Goal: Transaction & Acquisition: Purchase product/service

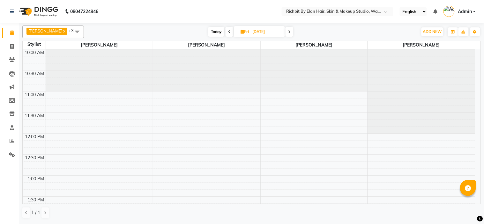
scroll to position [177, 0]
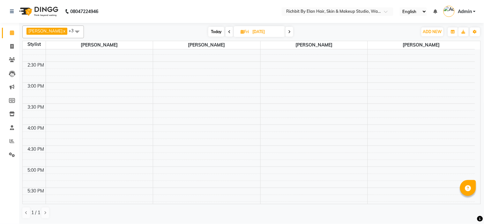
click at [358, 29] on div "Today Fri 05-09-2025" at bounding box center [250, 32] width 327 height 10
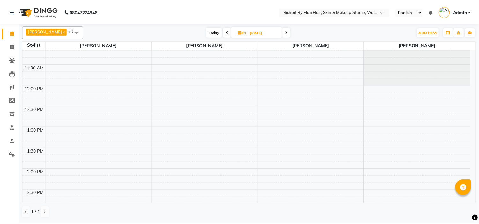
scroll to position [35, 0]
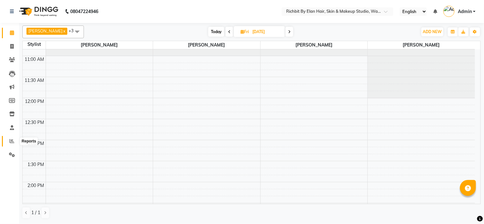
click at [7, 141] on span at bounding box center [11, 141] width 11 height 7
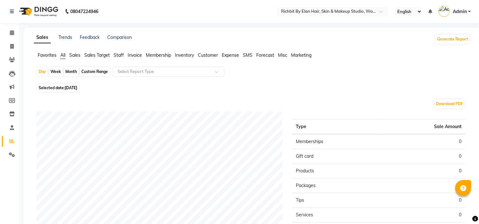
click at [52, 85] on span "Selected date: 04-09-2025" at bounding box center [58, 88] width 42 height 8
select select "9"
select select "2025"
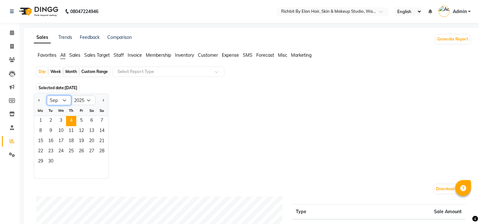
click at [62, 100] on select "Jan Feb Mar Apr May Jun Jul Aug Sep Oct Nov Dec" at bounding box center [59, 101] width 24 height 10
select select "8"
click at [47, 96] on select "Jan Feb Mar Apr May Jun Jul Aug Sep Oct Nov Dec" at bounding box center [59, 101] width 24 height 10
click at [140, 103] on div "Jan Feb Mar Apr May Jun Jul Aug Sep Oct Nov Dec 2015 2016 2017 2018 2019 2020 2…" at bounding box center [252, 136] width 436 height 85
click at [71, 72] on div "Month" at bounding box center [71, 71] width 15 height 9
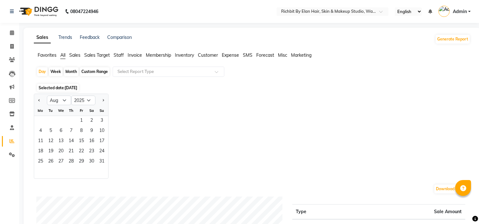
select select "9"
select select "2025"
click at [56, 101] on select "Jan Feb Mar Apr May Jun Jul Aug Sep Oct Nov Dec" at bounding box center [59, 101] width 24 height 10
select select "8"
click at [47, 96] on select "Jan Feb Mar Apr May Jun Jul Aug Sep Oct Nov Dec" at bounding box center [59, 101] width 24 height 10
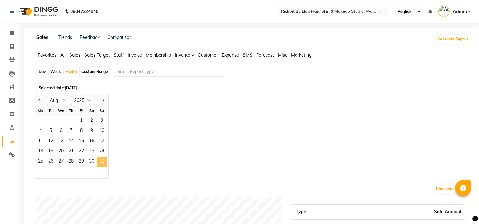
click at [99, 161] on span "31" at bounding box center [102, 162] width 10 height 10
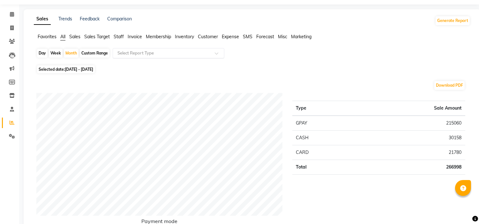
scroll to position [35, 0]
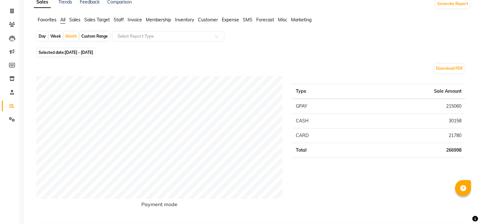
click at [119, 19] on span "Staff" at bounding box center [119, 20] width 10 height 6
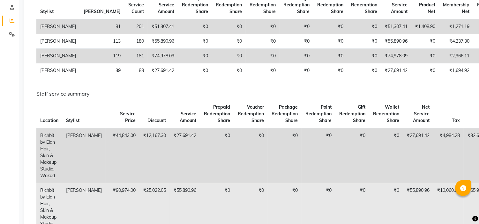
scroll to position [138, 0]
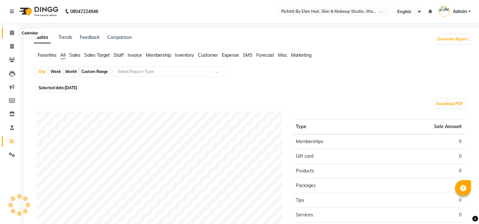
click at [12, 34] on icon at bounding box center [12, 32] width 4 height 5
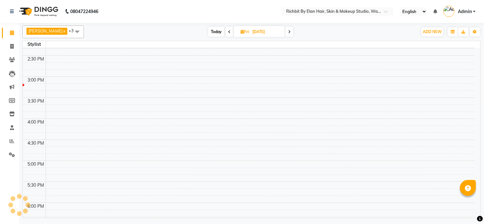
scroll to position [337, 0]
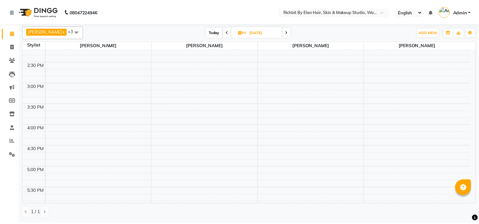
scroll to position [212, 0]
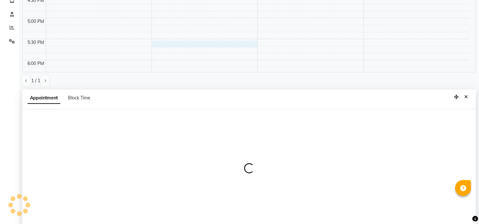
select select "61438"
select select "1050"
select select "tentative"
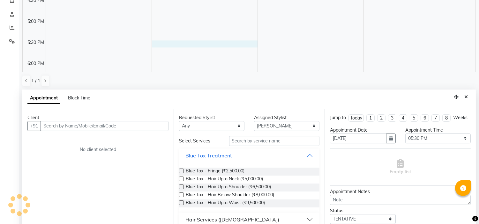
scroll to position [124, 0]
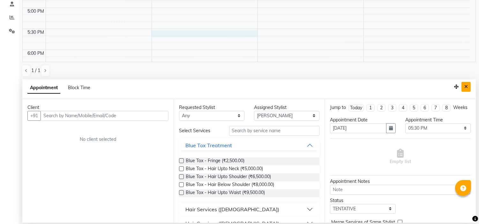
click at [467, 84] on button "Close" at bounding box center [465, 87] width 9 height 10
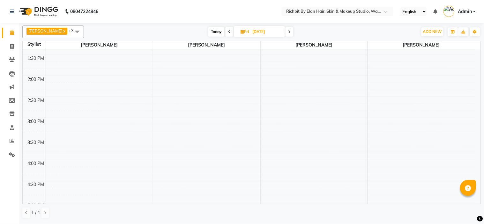
scroll to position [106, 0]
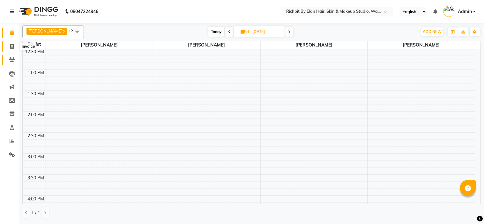
drag, startPoint x: 11, startPoint y: 46, endPoint x: 11, endPoint y: 59, distance: 13.7
click at [11, 46] on icon at bounding box center [12, 46] width 4 height 5
select select "4114"
select select "service"
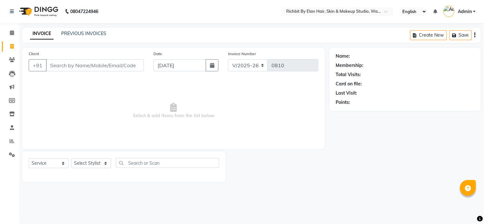
click at [80, 66] on input "Client" at bounding box center [95, 65] width 98 height 12
click at [12, 32] on icon at bounding box center [12, 32] width 4 height 5
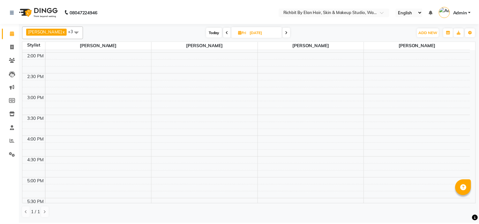
scroll to position [177, 0]
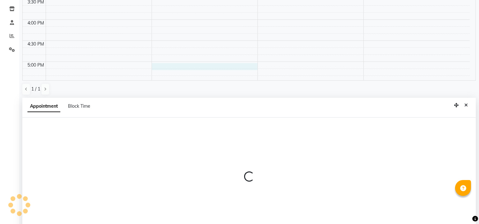
select select "61438"
select select "1020"
select select "tentative"
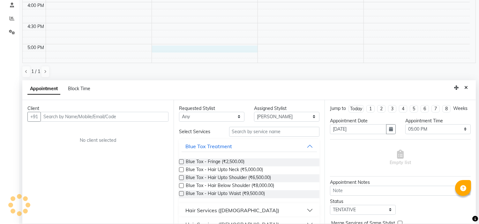
scroll to position [124, 0]
click at [97, 117] on input "text" at bounding box center [104, 116] width 128 height 10
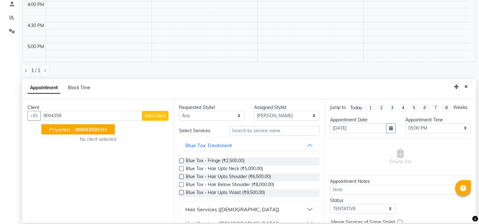
click at [60, 128] on span "Priyanka ." at bounding box center [61, 129] width 24 height 6
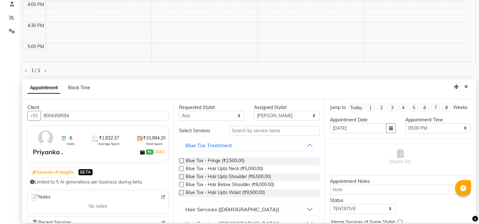
type input "9004359594"
click at [266, 129] on input "text" at bounding box center [274, 131] width 91 height 10
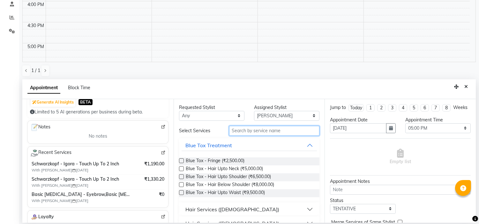
scroll to position [71, 0]
click at [272, 132] on input "text" at bounding box center [274, 131] width 91 height 10
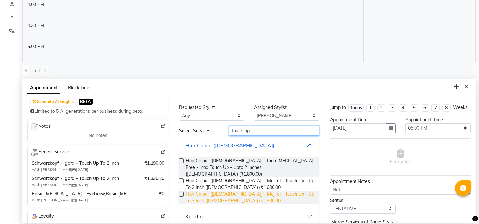
scroll to position [13, 0]
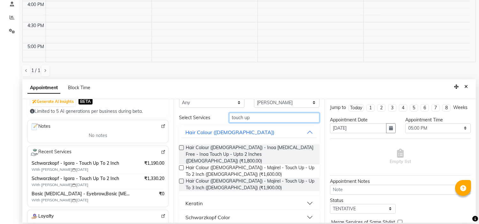
type input "touch up"
click at [304, 212] on button "Schwarzkopf Color" at bounding box center [249, 217] width 136 height 11
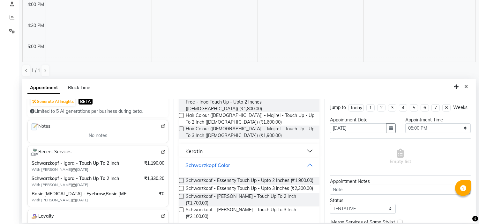
scroll to position [66, 0]
click at [181, 199] on label at bounding box center [181, 196] width 5 height 5
click at [181, 199] on input "checkbox" at bounding box center [181, 197] width 4 height 4
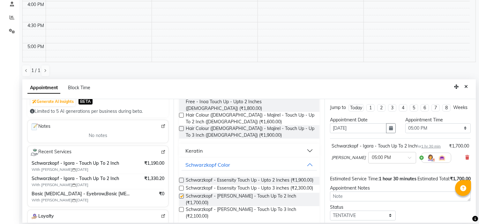
checkbox input "false"
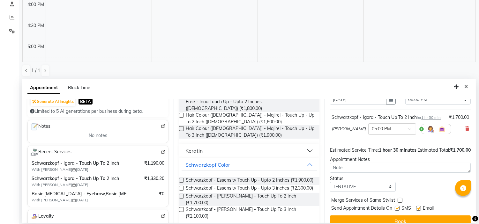
scroll to position [57, 0]
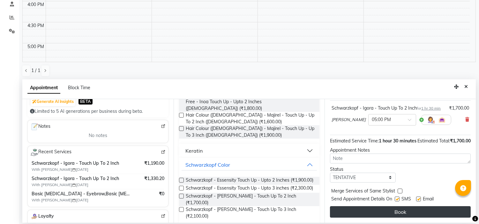
click at [386, 211] on button "Book" at bounding box center [400, 211] width 141 height 11
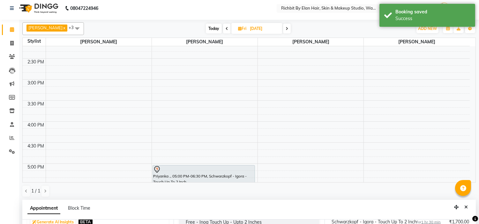
scroll to position [0, 0]
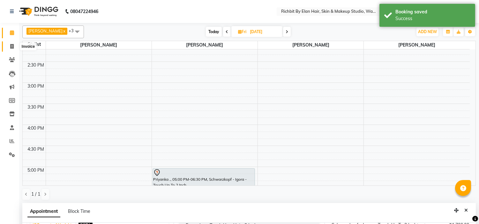
click at [10, 46] on icon at bounding box center [12, 46] width 4 height 5
select select "service"
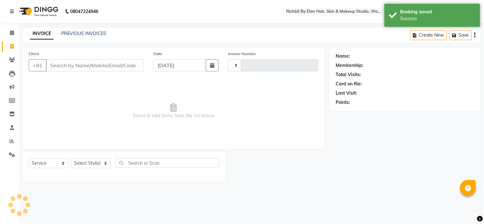
type input "0810"
select select "4114"
click at [90, 162] on select "Select Stylist Ankita nivangune Deepali Palsule Gopal Kadam Rohit Suravase Vand…" at bounding box center [91, 163] width 40 height 10
select select "21217"
click at [71, 159] on select "Select Stylist Ankita nivangune Deepali Palsule Gopal Kadam Rohit Suravase Vand…" at bounding box center [91, 163] width 40 height 10
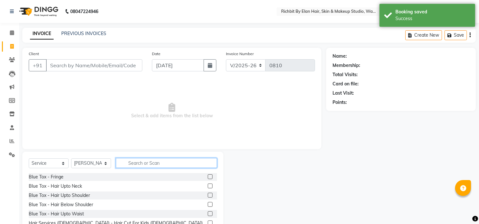
click at [152, 165] on input "text" at bounding box center [166, 163] width 101 height 10
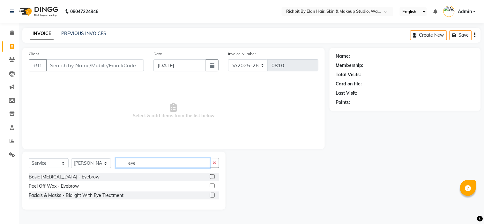
type input "eye"
click at [214, 177] on label at bounding box center [212, 176] width 5 height 5
click at [214, 177] on input "checkbox" at bounding box center [212, 177] width 4 height 4
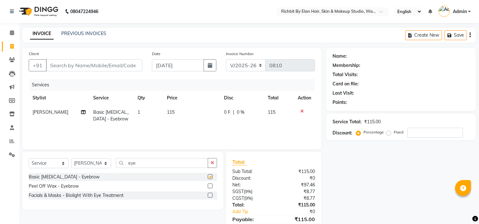
checkbox input "false"
click at [141, 167] on input "eye" at bounding box center [162, 163] width 92 height 10
type input "e"
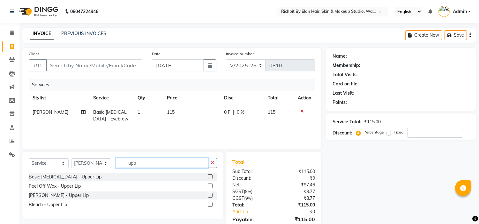
type input "upp"
click at [211, 176] on label at bounding box center [210, 176] width 5 height 5
click at [211, 176] on input "checkbox" at bounding box center [210, 177] width 4 height 4
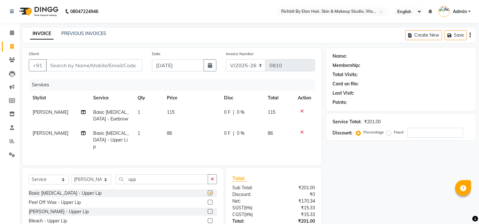
checkbox input "false"
click at [102, 64] on input "Client" at bounding box center [94, 65] width 96 height 12
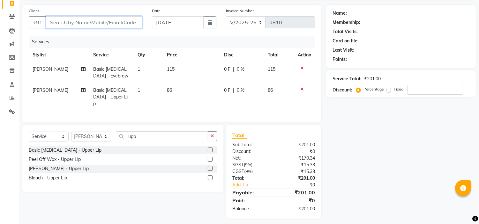
scroll to position [46, 0]
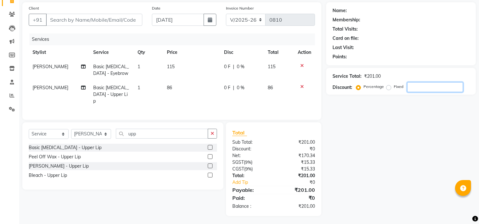
click at [415, 88] on input "number" at bounding box center [435, 87] width 56 height 10
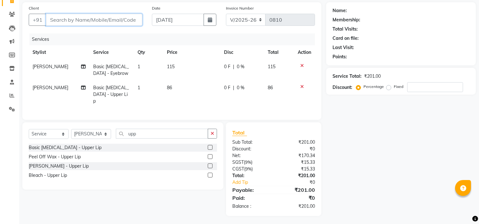
click at [87, 17] on input "Client" at bounding box center [94, 20] width 96 height 12
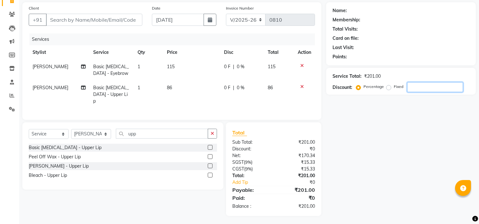
click at [442, 86] on input "number" at bounding box center [435, 87] width 56 height 10
type input "30"
click at [230, 67] on span "34.5 F" at bounding box center [229, 66] width 12 height 7
select select "21217"
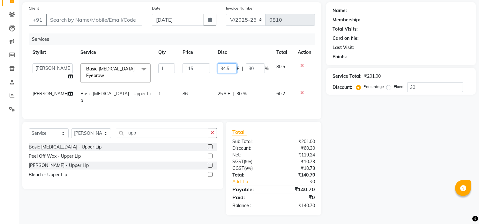
click at [230, 67] on input "34.5" at bounding box center [226, 68] width 19 height 10
type input "34"
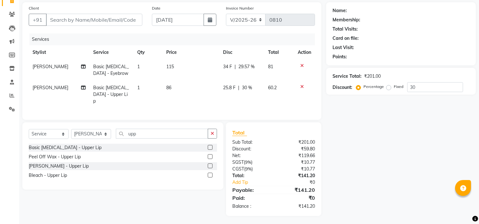
click at [373, 185] on div "Name: Membership: Total Visits: Card on file: Last Visit: Points: Service Total…" at bounding box center [403, 109] width 154 height 214
click at [227, 67] on span "34 F" at bounding box center [227, 66] width 9 height 7
select select "21217"
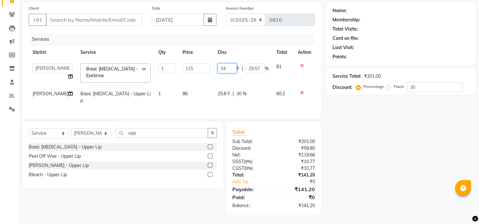
click at [227, 67] on input "34" at bounding box center [226, 68] width 19 height 10
type input "39921909"
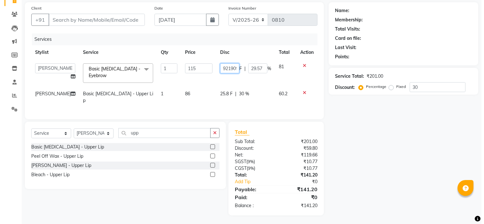
scroll to position [0, 8]
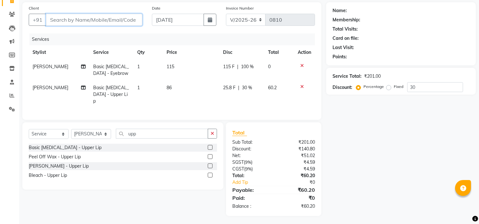
click at [78, 21] on input "Client" at bounding box center [94, 20] width 96 height 12
type input "9"
type input "0"
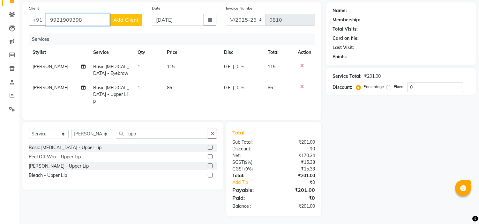
type input "9921909398"
click at [433, 84] on input "0" at bounding box center [435, 87] width 56 height 10
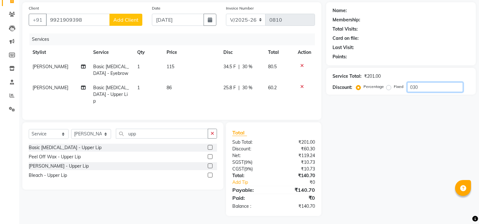
type input "030"
click at [130, 19] on span "Add Client" at bounding box center [125, 20] width 25 height 6
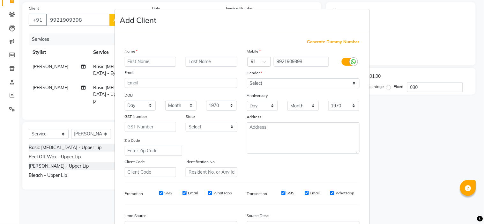
click at [136, 62] on input "text" at bounding box center [151, 62] width 52 height 10
type input "Nandani"
click at [214, 63] on input "text" at bounding box center [212, 62] width 52 height 10
click at [270, 85] on select "Select Male Female Other Prefer Not To Say" at bounding box center [303, 83] width 113 height 10
select select "female"
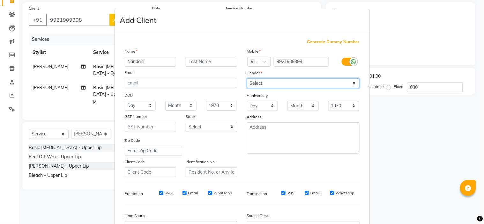
click at [247, 78] on select "Select Male Female Other Prefer Not To Say" at bounding box center [303, 83] width 113 height 10
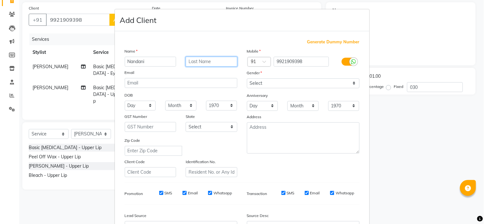
click at [210, 60] on input "text" at bounding box center [212, 62] width 52 height 10
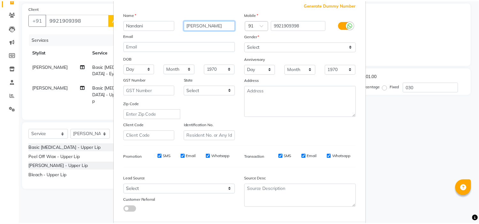
scroll to position [70, 0]
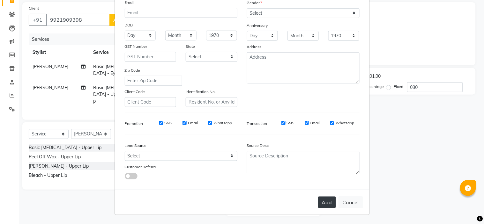
type input "Surywanshi"
click at [326, 202] on button "Add" at bounding box center [327, 202] width 18 height 11
type input "0"
select select
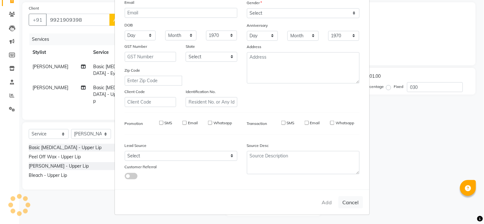
select select
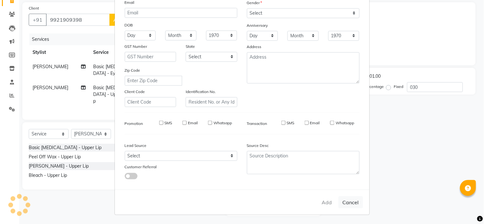
checkbox input "false"
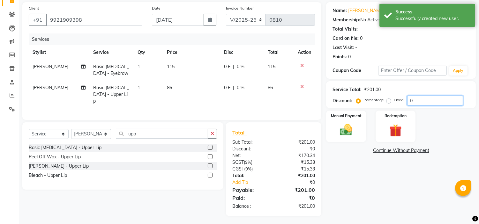
click at [426, 98] on input "0" at bounding box center [435, 101] width 56 height 10
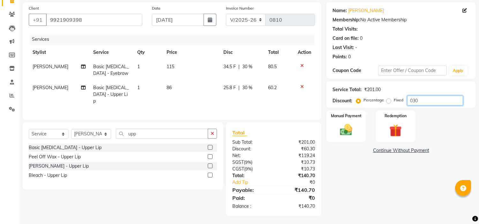
type input "030"
click at [230, 65] on span "34.5 F" at bounding box center [229, 66] width 12 height 7
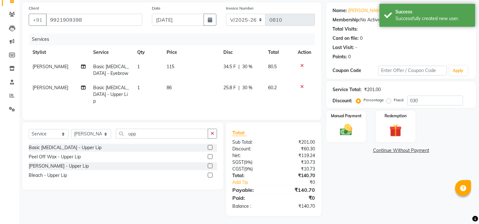
select select "21217"
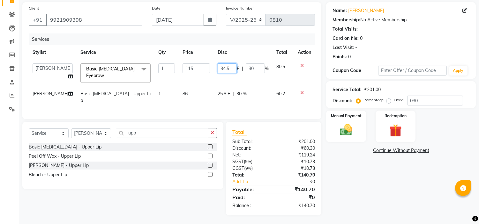
click at [231, 68] on input "34.5" at bounding box center [226, 68] width 19 height 10
type input "35"
click at [231, 101] on td "25.8 F | 30 %" at bounding box center [243, 97] width 59 height 21
select select "21217"
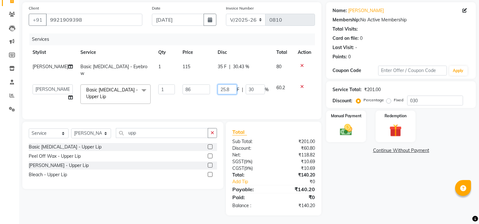
click at [230, 87] on input "25.8" at bounding box center [226, 89] width 19 height 10
type input "26"
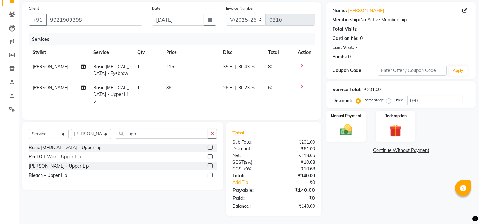
click at [363, 198] on div "Name: Nandani Surywanshi Membership: No Active Membership Total Visits: Card on…" at bounding box center [403, 109] width 154 height 214
click at [348, 127] on img at bounding box center [345, 130] width 21 height 15
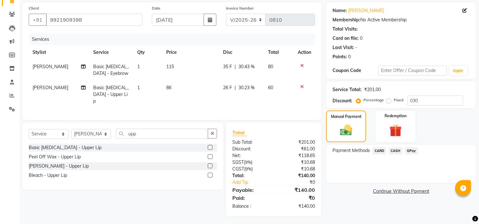
click at [415, 149] on span "GPay" at bounding box center [411, 150] width 13 height 7
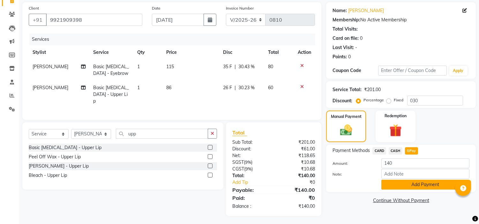
click at [407, 186] on button "Add Payment" at bounding box center [425, 185] width 88 height 10
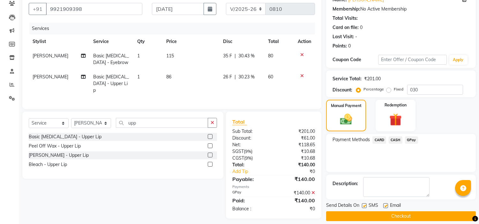
scroll to position [62, 0]
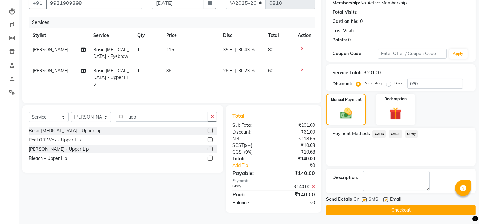
click at [395, 208] on button "Checkout" at bounding box center [401, 210] width 150 height 10
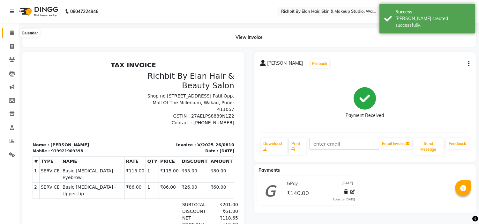
click at [11, 33] on icon at bounding box center [12, 32] width 4 height 5
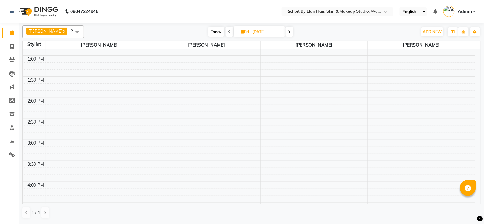
scroll to position [142, 0]
click at [226, 31] on span at bounding box center [229, 32] width 8 height 10
type input "[DATE]"
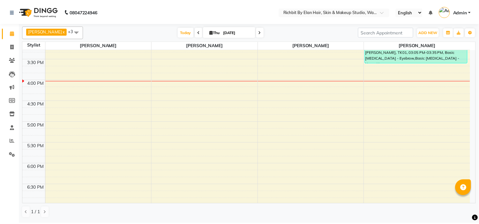
scroll to position [212, 0]
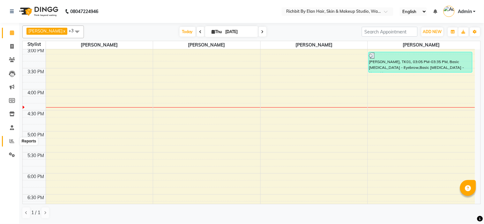
click at [13, 140] on icon at bounding box center [12, 141] width 5 height 5
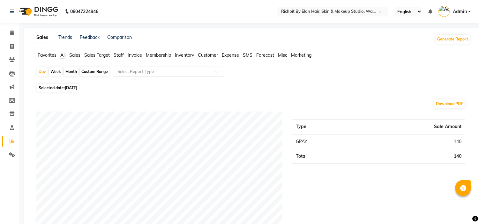
click at [70, 89] on span "[DATE]" at bounding box center [71, 87] width 12 height 5
select select "9"
select select "2025"
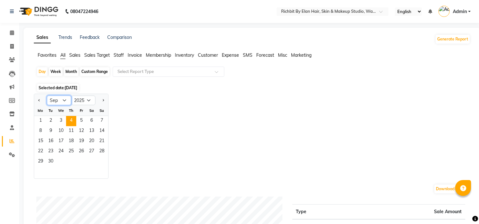
click at [57, 97] on select "Jan Feb Mar Apr May Jun [DATE] Aug Sep Oct Nov Dec" at bounding box center [59, 101] width 24 height 10
select select "8"
click at [47, 96] on select "Jan Feb Mar Apr May Jun [DATE] Aug Sep Oct Nov Dec" at bounding box center [59, 101] width 24 height 10
click at [99, 163] on span "31" at bounding box center [102, 162] width 10 height 10
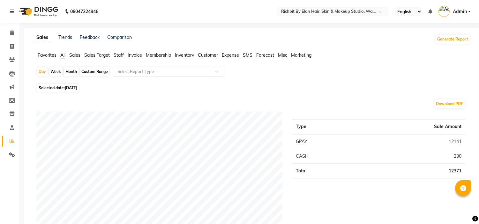
click at [70, 87] on span "31-08-2025" at bounding box center [71, 87] width 12 height 5
select select "8"
select select "2025"
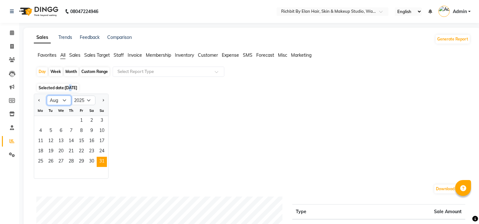
click at [64, 101] on select "Jan Feb Mar Apr May Jun [DATE] Aug Sep Oct Nov Dec" at bounding box center [59, 101] width 24 height 10
click at [47, 96] on select "Jan Feb Mar Apr May Jun [DATE] Aug Sep Oct Nov Dec" at bounding box center [59, 101] width 24 height 10
click at [103, 164] on span "31" at bounding box center [102, 162] width 10 height 10
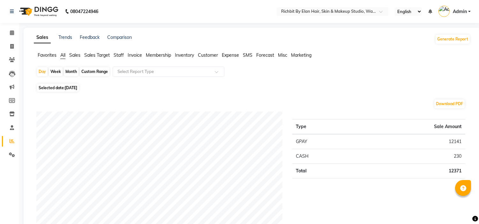
click at [69, 72] on div "Month" at bounding box center [71, 71] width 15 height 9
select select "8"
select select "2025"
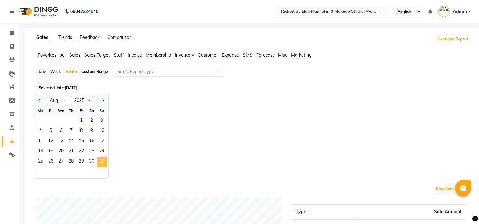
click at [100, 160] on span "31" at bounding box center [102, 162] width 10 height 10
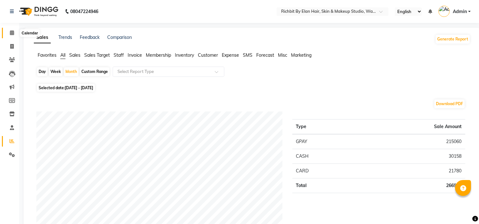
click at [7, 31] on span at bounding box center [11, 32] width 11 height 7
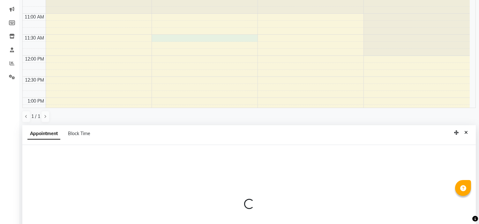
select select "61438"
select select "690"
select select "tentative"
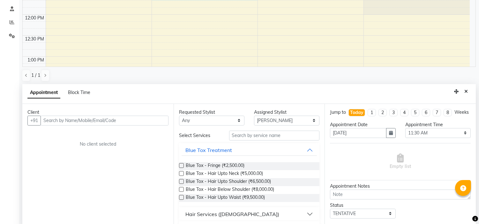
scroll to position [124, 0]
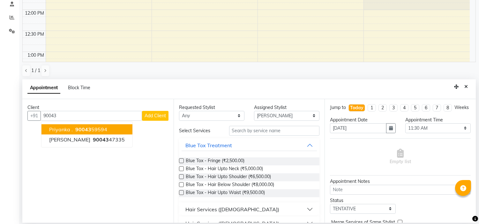
click at [104, 127] on ngb-highlight "90043 59594" at bounding box center [90, 129] width 33 height 6
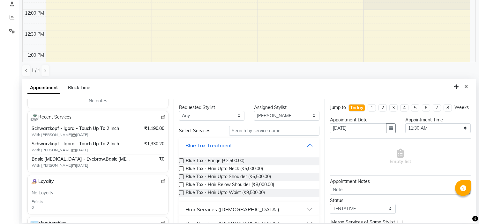
scroll to position [106, 0]
type input "9004359594"
click at [161, 117] on img at bounding box center [163, 116] width 5 height 5
click at [463, 85] on button "Close" at bounding box center [465, 87] width 9 height 10
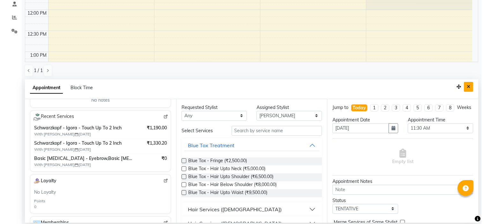
scroll to position [0, 0]
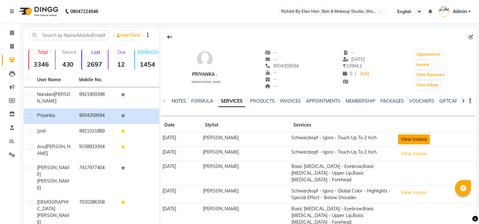
click at [407, 137] on button "View Invoice" at bounding box center [414, 140] width 32 height 10
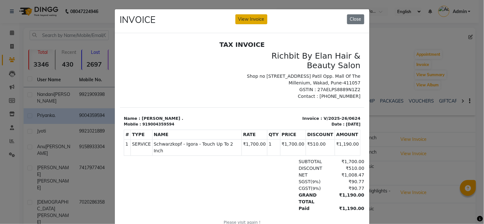
click at [251, 20] on button "View Invoice" at bounding box center [251, 19] width 32 height 10
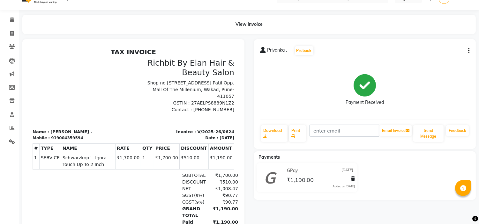
scroll to position [35, 0]
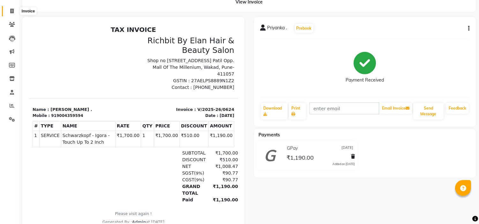
click at [11, 9] on icon at bounding box center [12, 11] width 4 height 5
select select "service"
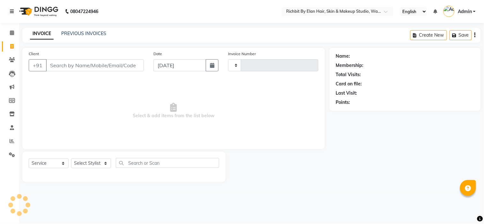
type input "0811"
select select "4114"
click at [15, 31] on span at bounding box center [11, 32] width 11 height 7
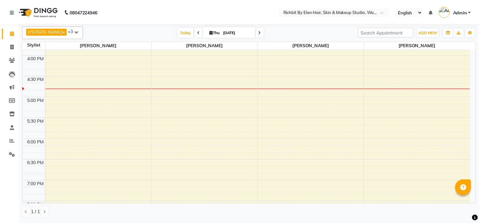
scroll to position [246, 0]
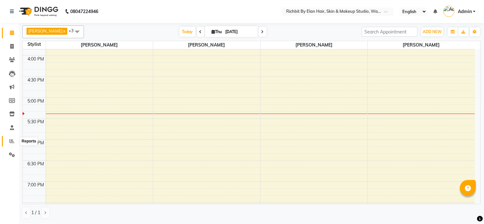
click at [10, 142] on icon at bounding box center [12, 141] width 5 height 5
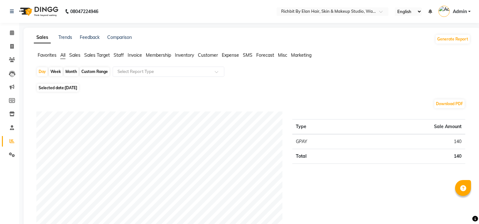
click at [76, 56] on span "Sales" at bounding box center [74, 55] width 11 height 6
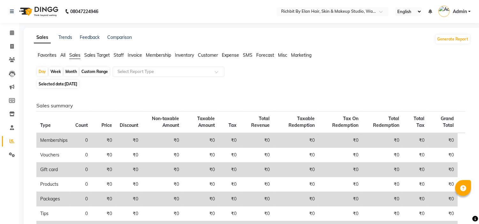
click at [68, 84] on span "[DATE]" at bounding box center [71, 84] width 12 height 5
select select "9"
select select "2025"
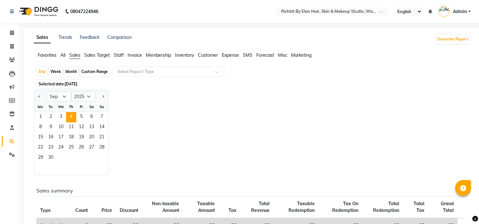
click at [75, 70] on div "Month" at bounding box center [71, 71] width 15 height 9
select select "9"
select select "2025"
click at [54, 158] on span "30" at bounding box center [51, 158] width 10 height 10
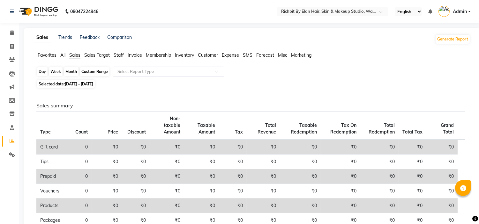
click at [67, 71] on div "Month" at bounding box center [71, 71] width 15 height 9
select select "9"
select select "2025"
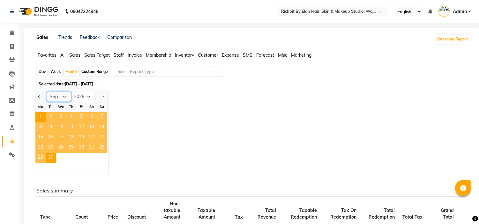
click at [66, 96] on select "Jan Feb Mar Apr May Jun [DATE] Aug Sep Oct Nov Dec" at bounding box center [59, 97] width 24 height 10
select select "8"
click at [47, 92] on select "Jan Feb Mar Apr May Jun [DATE] Aug Sep Oct Nov Dec" at bounding box center [59, 97] width 24 height 10
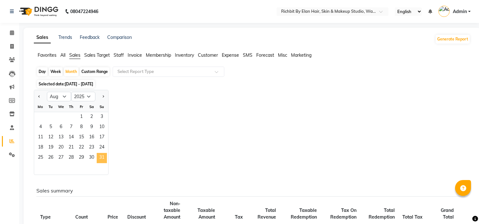
click at [103, 158] on span "31" at bounding box center [102, 158] width 10 height 10
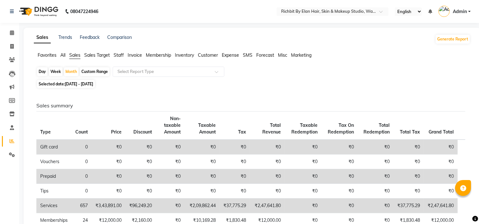
click at [62, 57] on span "All" at bounding box center [62, 55] width 5 height 6
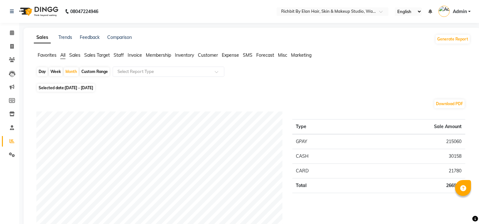
click at [121, 55] on span "Staff" at bounding box center [119, 55] width 10 height 6
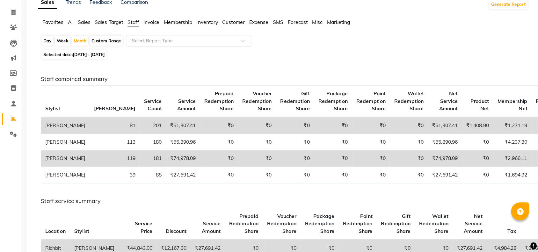
scroll to position [35, 0]
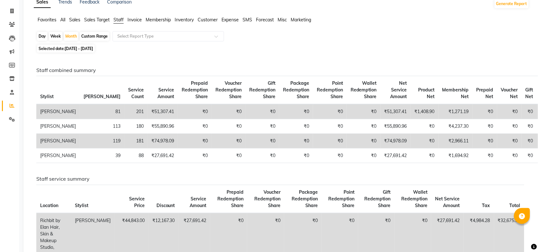
drag, startPoint x: 474, startPoint y: 1, endPoint x: 375, endPoint y: 30, distance: 103.8
